Goal: Communication & Community: Ask a question

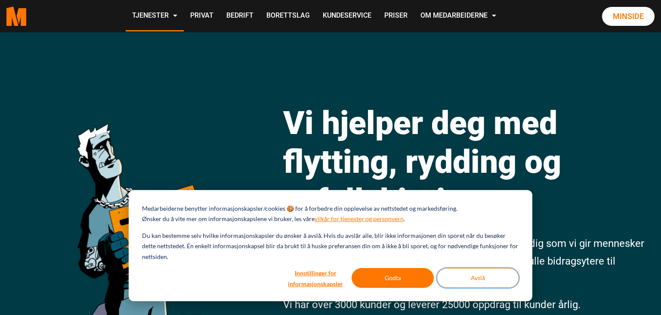
click at [482, 276] on button "Avslå" at bounding box center [478, 278] width 82 height 20
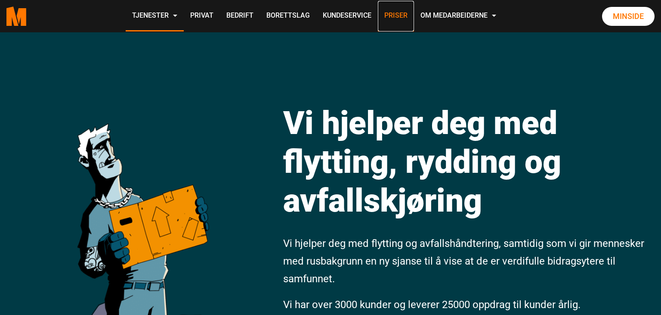
click at [394, 14] on link "Priser" at bounding box center [396, 16] width 36 height 31
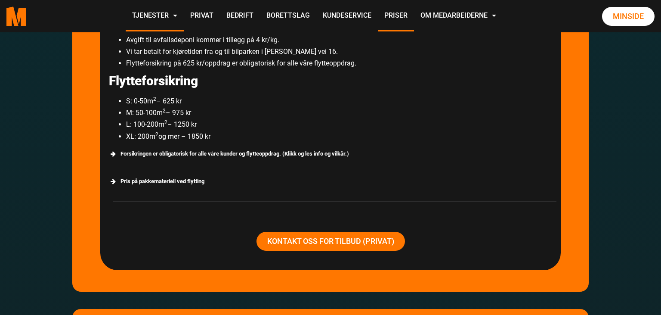
scroll to position [1636, 0]
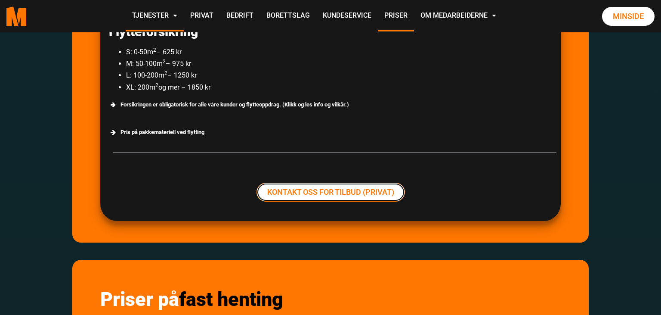
click at [337, 195] on link "Kontakt oss for tilbud (Privat)" at bounding box center [331, 192] width 149 height 19
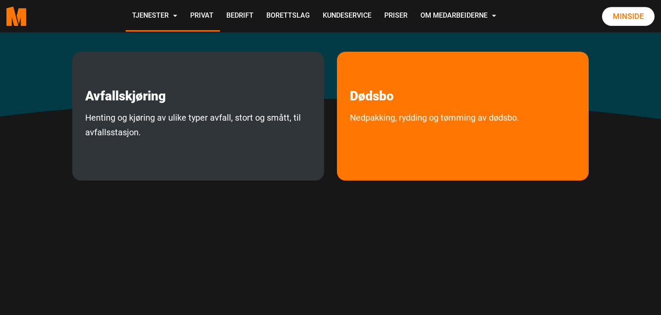
scroll to position [273, 0]
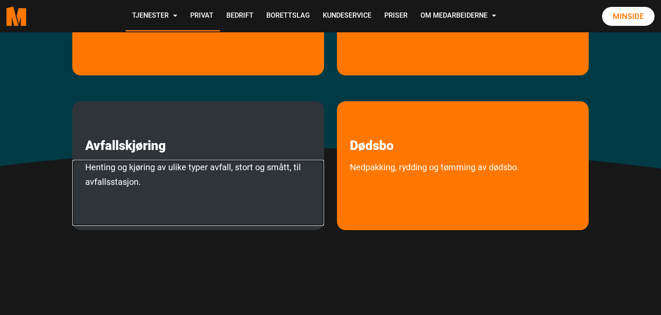
click at [163, 173] on link "Henting og kjøring av ulike typer avfall, stort og smått, til avfallsstasjon." at bounding box center [198, 193] width 252 height 66
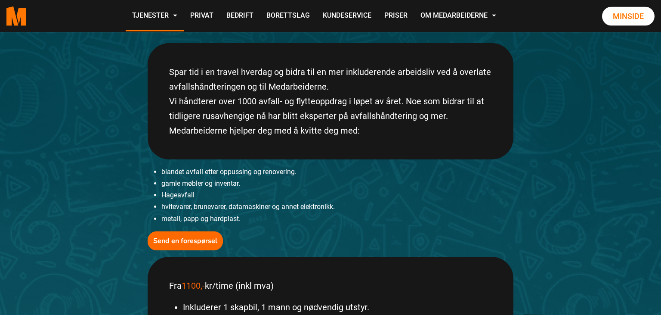
scroll to position [227, 0]
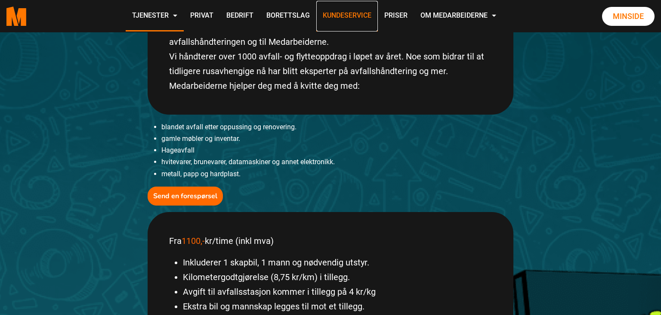
click at [347, 15] on link "Kundeservice" at bounding box center [347, 16] width 62 height 31
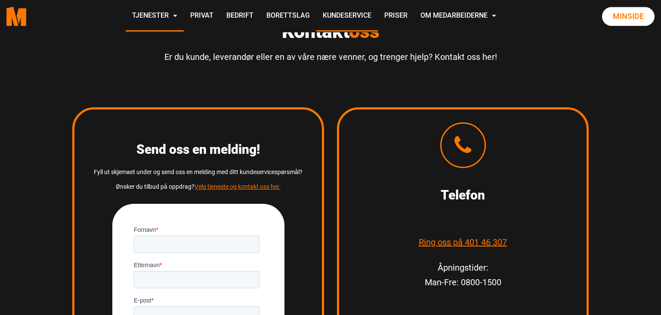
scroll to position [1182, 0]
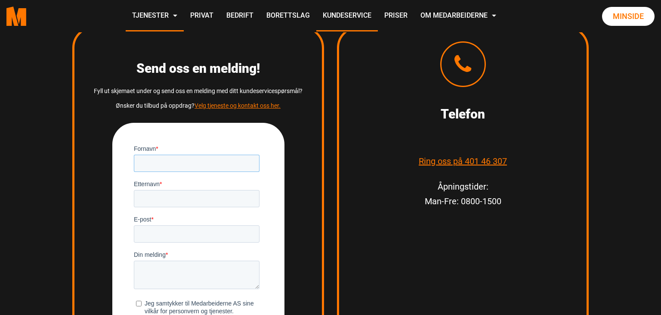
click at [148, 160] on input "Fornavn *" at bounding box center [196, 162] width 126 height 17
type input "Henrike"
click at [149, 197] on input "Etternavn *" at bounding box center [196, 197] width 126 height 17
type input "Kerl"
click at [152, 235] on input "E-post *" at bounding box center [196, 233] width 126 height 17
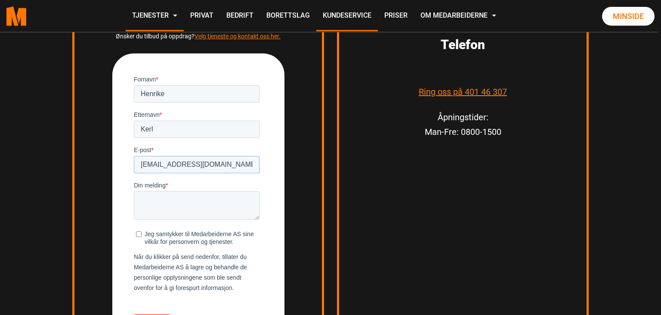
scroll to position [1273, 0]
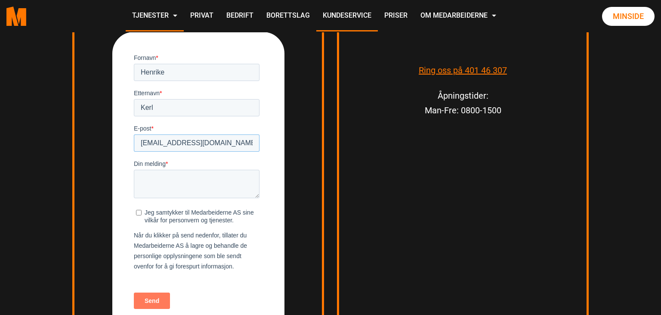
type input "[EMAIL_ADDRESS][DOMAIN_NAME]"
click at [153, 179] on textarea "Din melding *" at bounding box center [196, 183] width 126 height 28
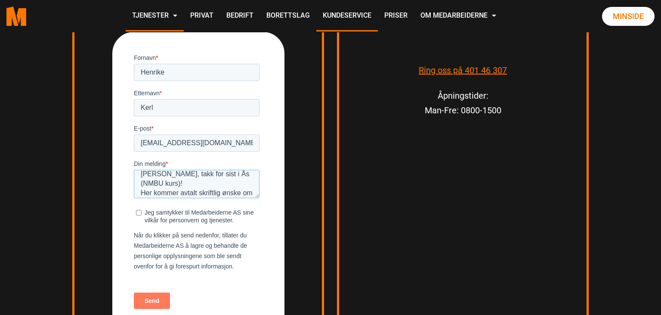
scroll to position [14, 0]
click at [180, 186] on textarea "[PERSON_NAME], takk for sist i Ås (NMBU kurs)! Her kommer avtalt skriftlig ønsk…" at bounding box center [196, 183] width 126 height 28
click at [212, 186] on textarea "[PERSON_NAME], takk for sist i Ås (NMBU kurs)! Her kommer, som avtalt skriftlig…" at bounding box center [196, 183] width 126 height 28
click at [242, 194] on textarea "[PERSON_NAME], takk for sist i Ås (NMBU kurs)! Her kommer, som avtalt, skriftli…" at bounding box center [196, 183] width 126 height 28
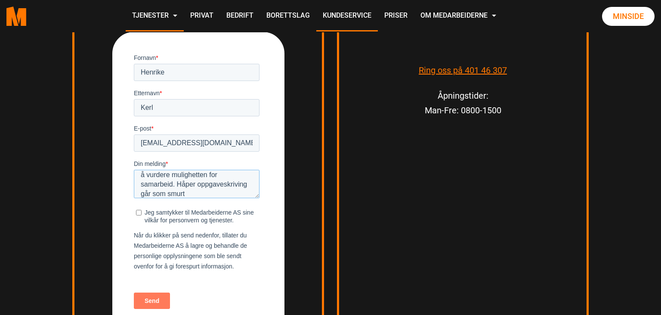
click at [177, 182] on textarea "[PERSON_NAME], takk for sist i Ås (NMBU kurs)! Her kommer, som avtalt, skriftli…" at bounding box center [196, 183] width 126 height 28
click at [207, 180] on textarea "[PERSON_NAME], takk for sist i Ås (NMBU kurs)! Her kommer, som avtalt, skriftli…" at bounding box center [196, 183] width 126 height 28
click at [164, 190] on textarea "[PERSON_NAME], takk for sist i Ås (NMBU kurs)! Her kommer, som avtalt, skriftli…" at bounding box center [196, 183] width 126 height 28
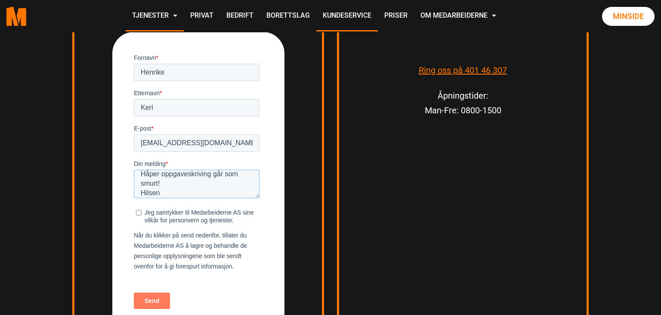
scroll to position [71, 0]
type textarea "[PERSON_NAME], takk for sist i Ås (NMBU kurs)! Her kommer, som avtalt, skriftli…"
drag, startPoint x: 138, startPoint y: 213, endPoint x: 401, endPoint y: 322, distance: 284.7
click at [138, 213] on input "Jeg samtykker til Medarbeiderne AS sine vilkår for personvern og tjenester." at bounding box center [139, 212] width 6 height 6
checkbox input "true"
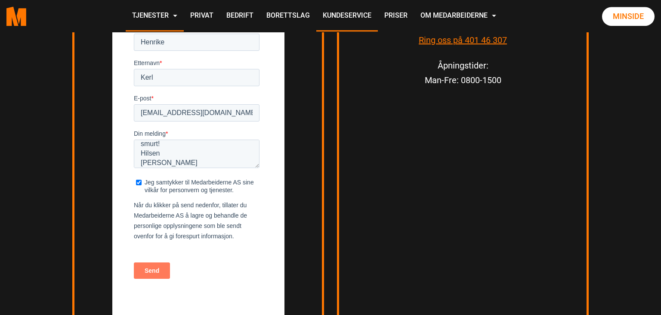
scroll to position [1318, 0]
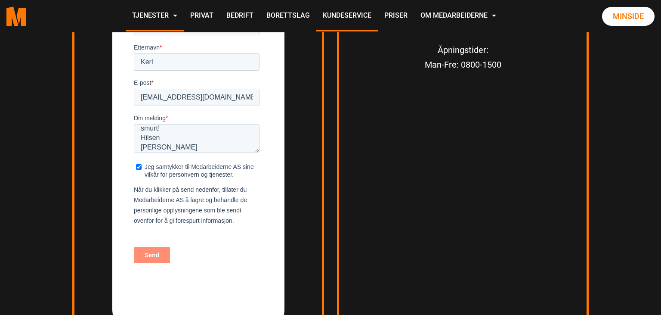
click at [152, 259] on input "Send" at bounding box center [151, 254] width 36 height 16
